Goal: Information Seeking & Learning: Check status

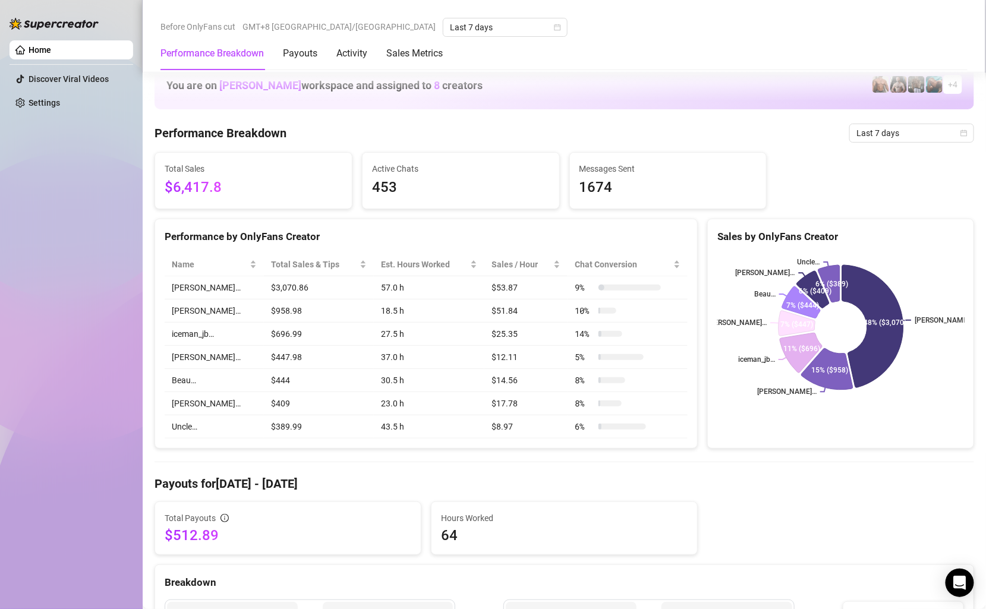
scroll to position [453, 0]
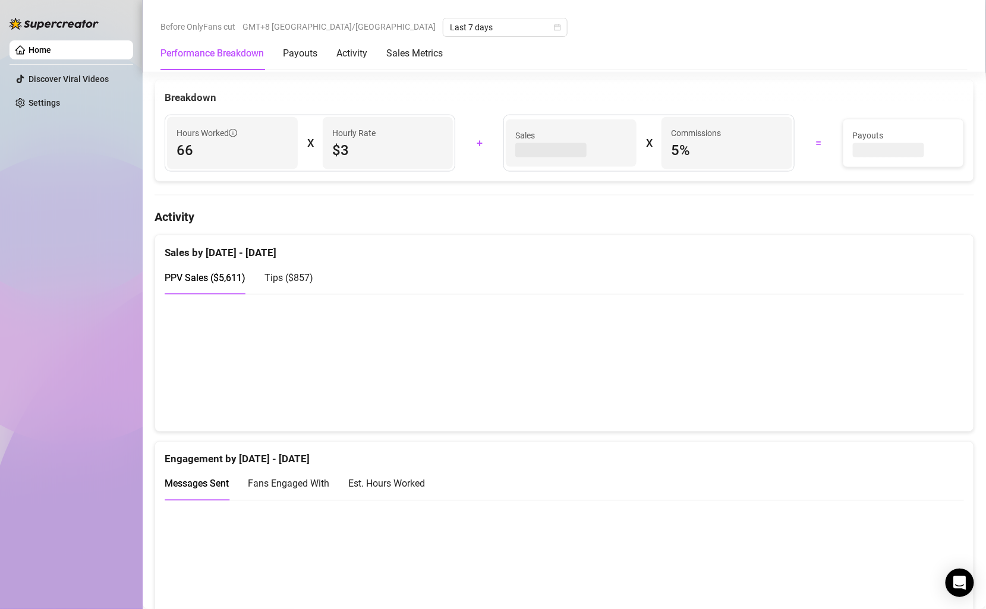
scroll to position [521, 0]
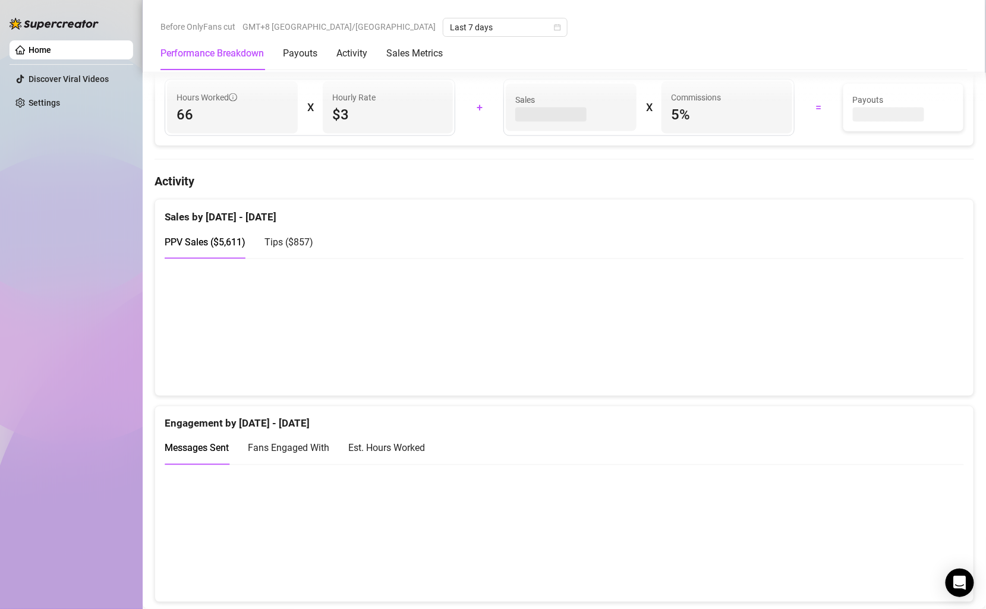
click at [291, 246] on div "Tips ( $857 )" at bounding box center [289, 242] width 49 height 15
click at [224, 240] on span "PPV Sales ( $5,611 )" at bounding box center [205, 242] width 81 height 11
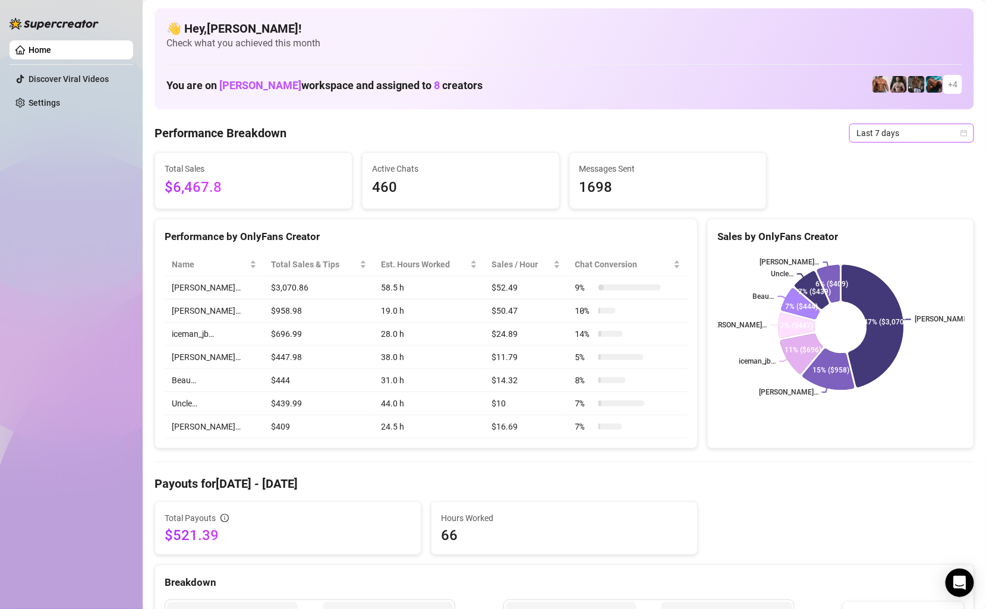
click at [910, 136] on span "Last 7 days" at bounding box center [912, 133] width 111 height 18
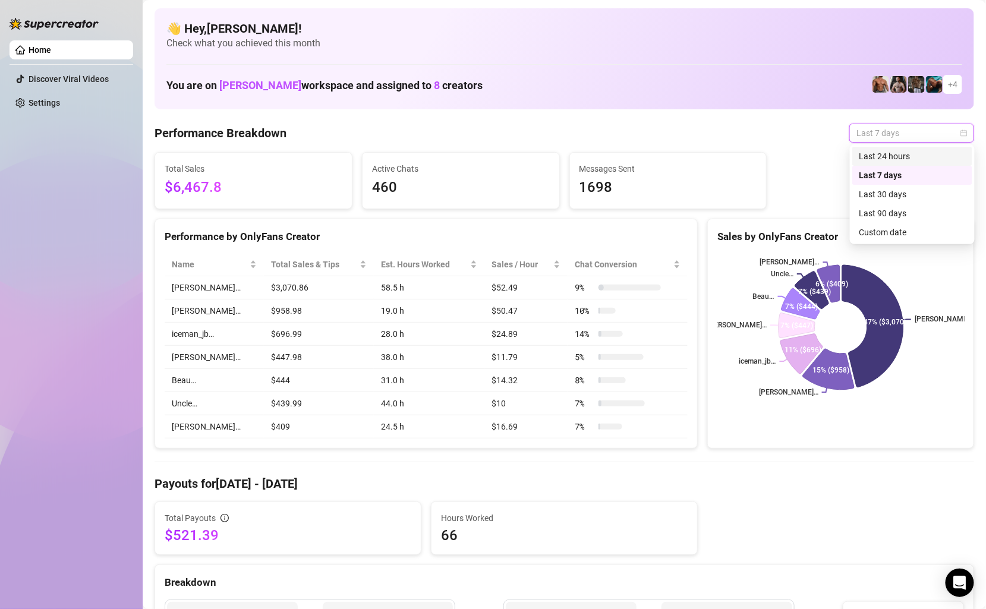
click at [910, 155] on div "Last 24 hours" at bounding box center [913, 156] width 106 height 13
